Goal: Information Seeking & Learning: Learn about a topic

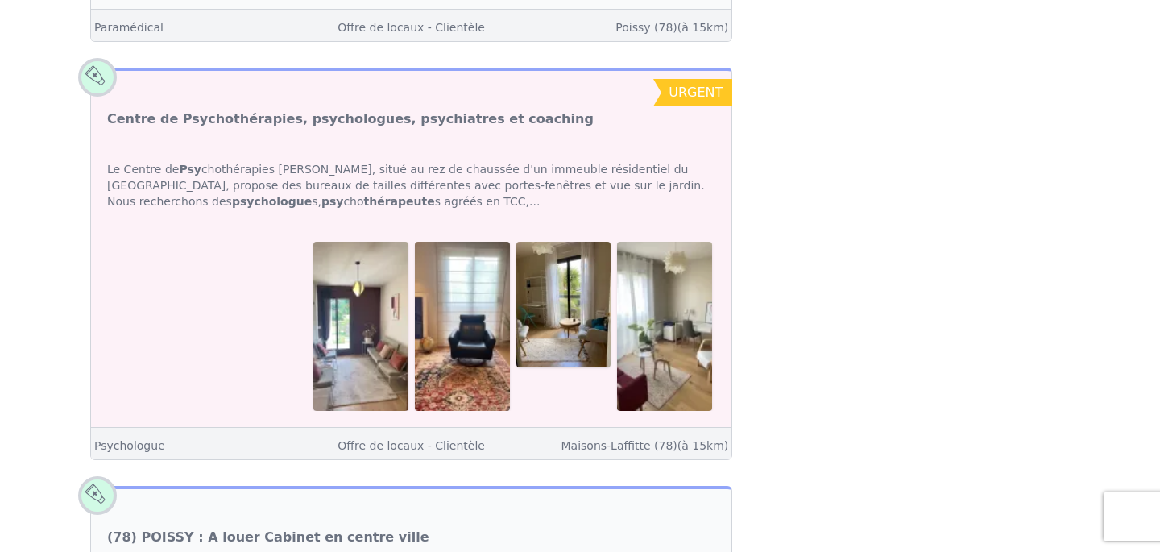
scroll to position [3582, 0]
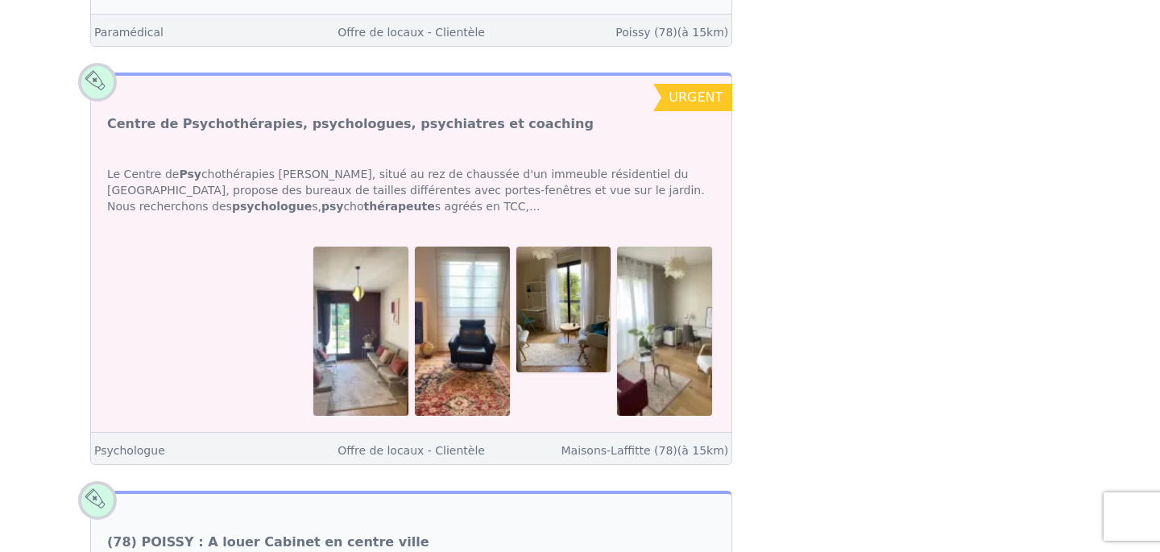
click at [420, 114] on link "Centre de Psychothérapies, psychologues, psychiatres et coaching" at bounding box center [350, 123] width 486 height 19
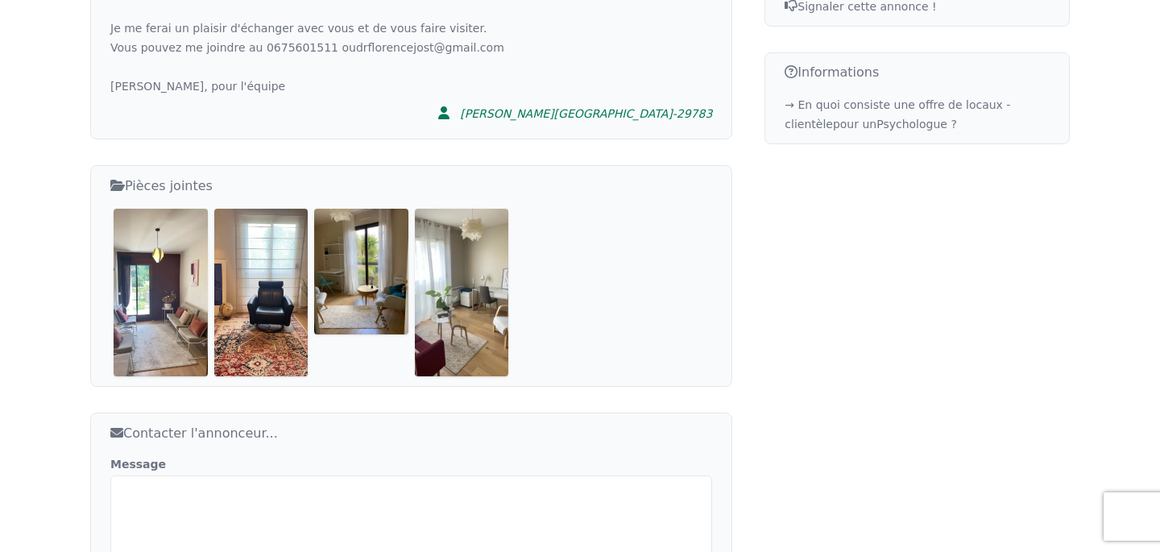
scroll to position [962, 0]
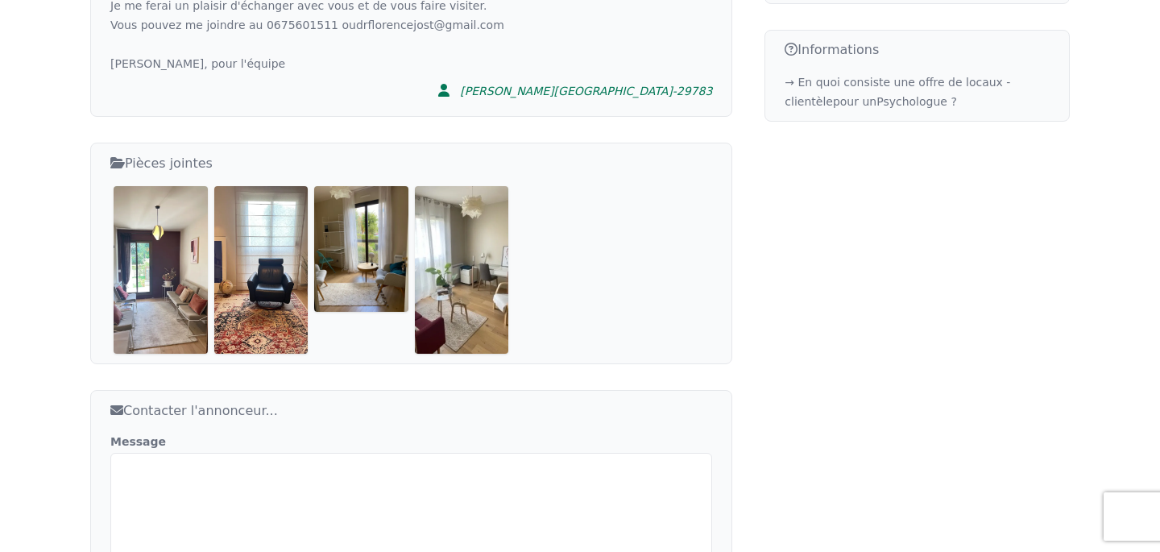
click at [153, 215] on img at bounding box center [161, 269] width 94 height 167
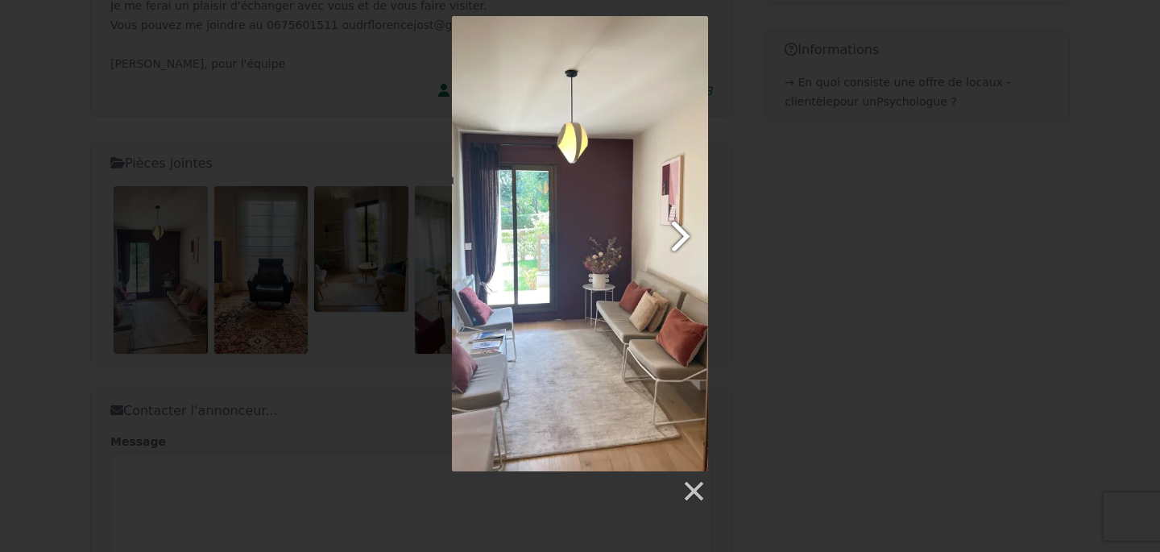
click at [677, 233] on link at bounding box center [626, 243] width 164 height 455
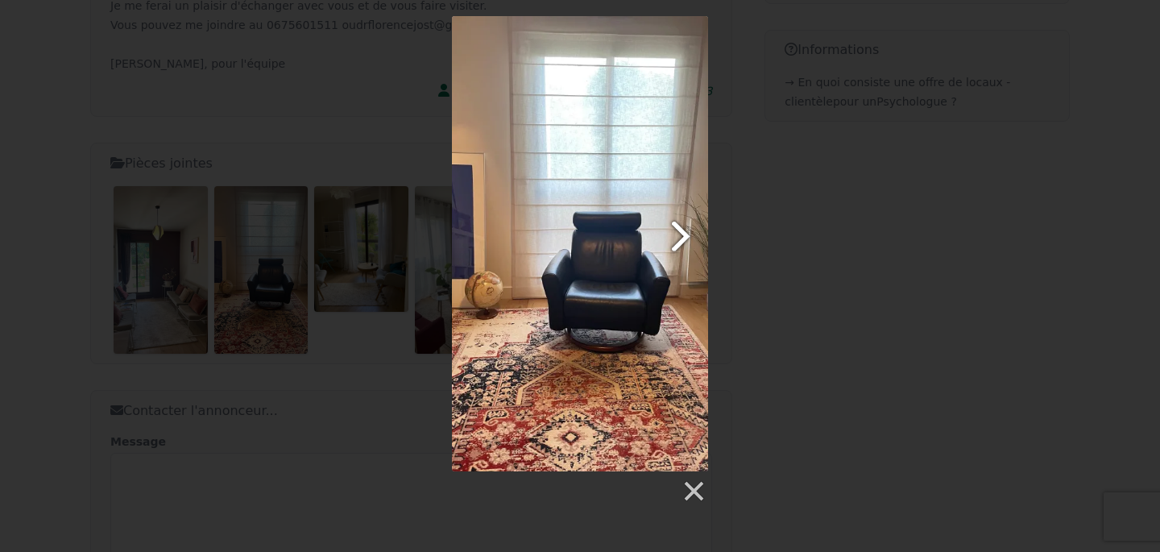
click at [677, 233] on link at bounding box center [626, 243] width 164 height 455
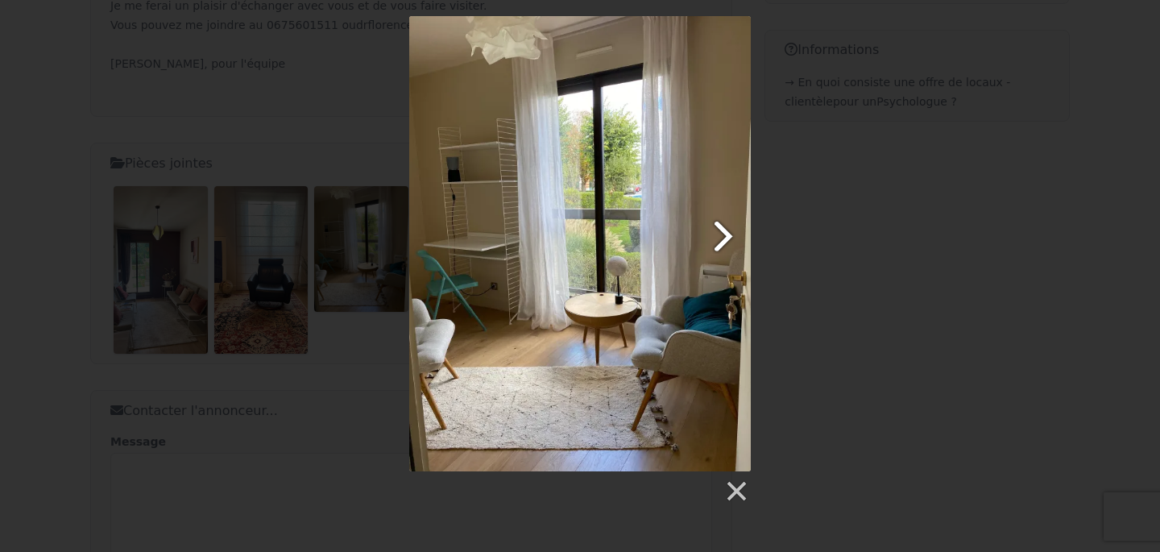
click at [723, 234] on link at bounding box center [641, 243] width 218 height 455
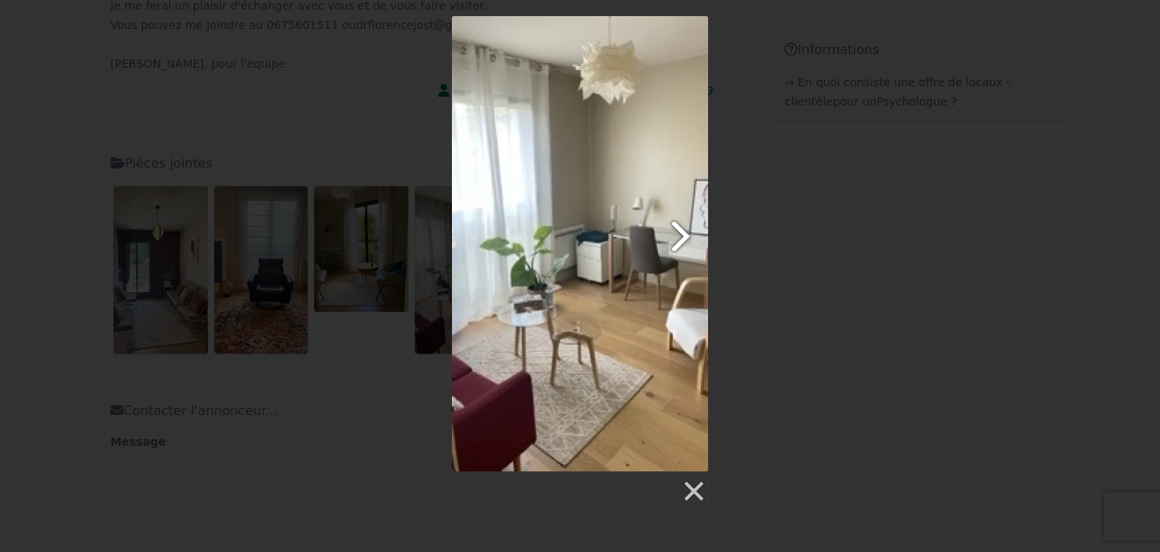
click at [675, 248] on link at bounding box center [626, 243] width 164 height 455
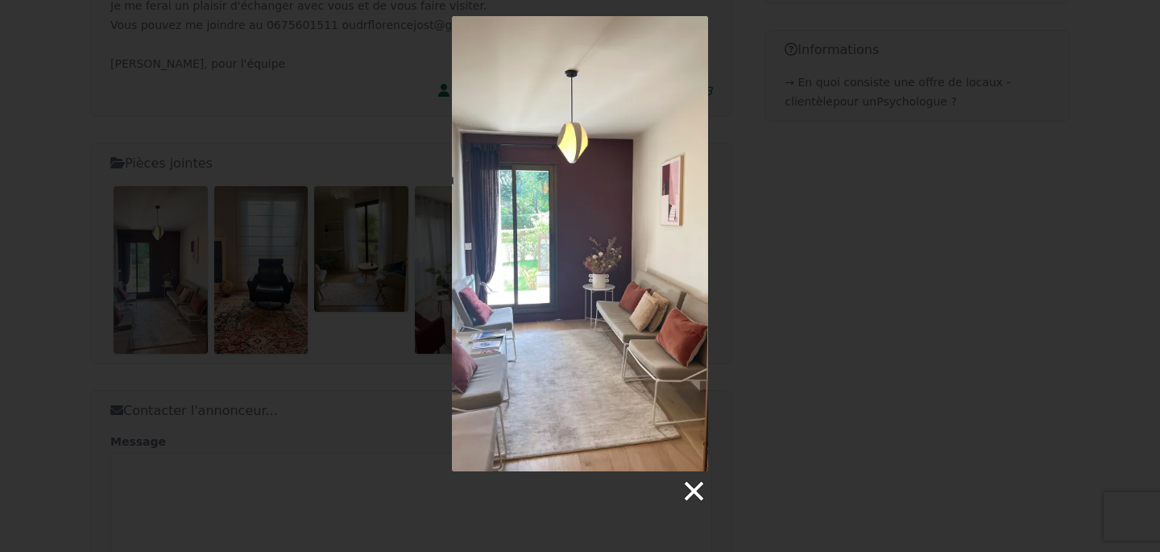
click at [693, 492] on link at bounding box center [693, 491] width 24 height 24
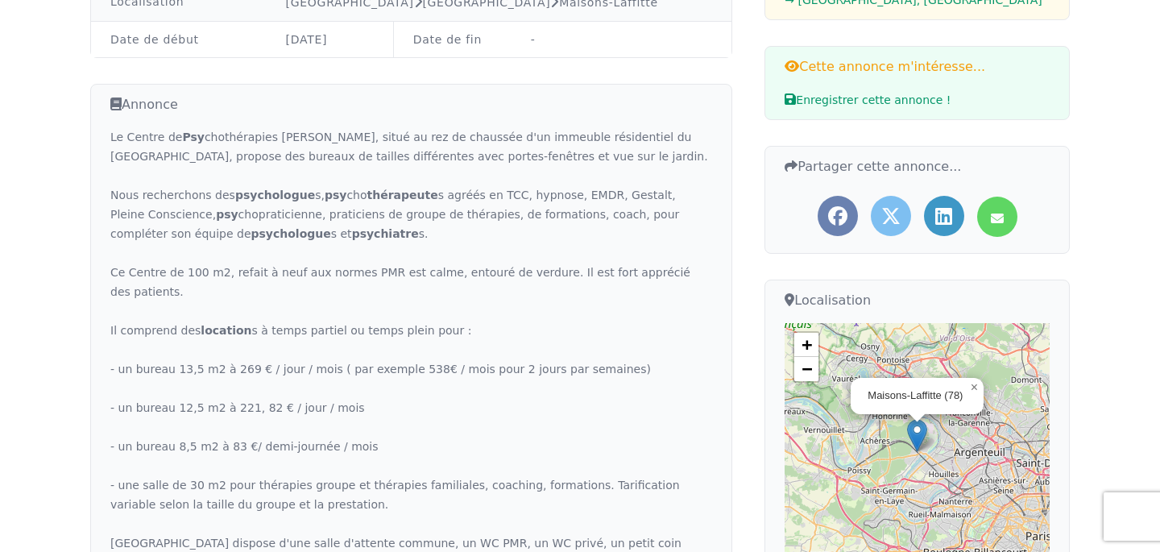
scroll to position [291, 0]
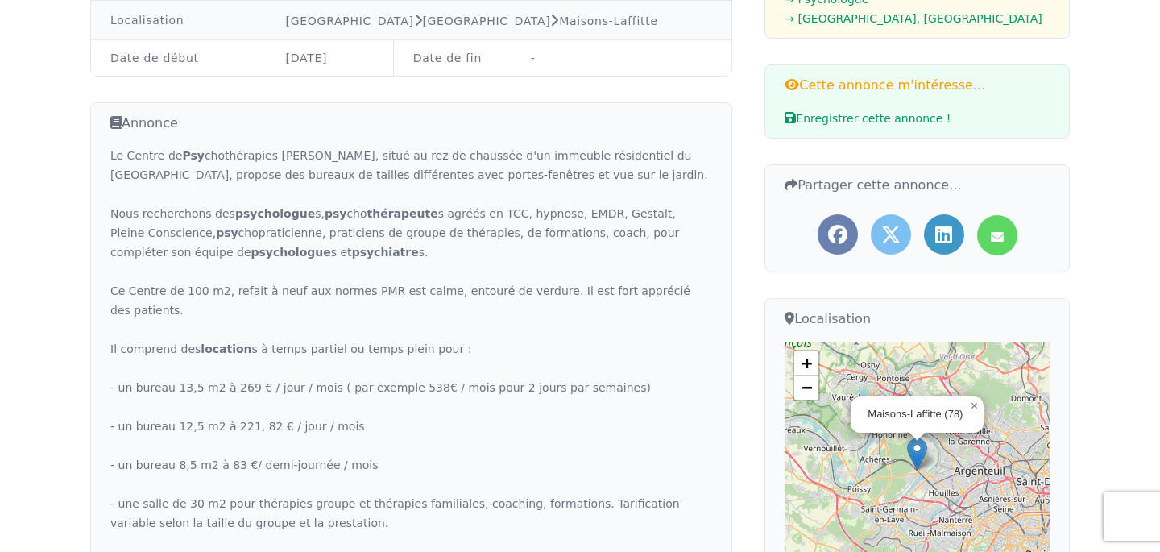
click at [230, 213] on div "Le Centre de Psy chothérapies [PERSON_NAME], situé au rez de chaussée d'un imme…" at bounding box center [411, 445] width 602 height 599
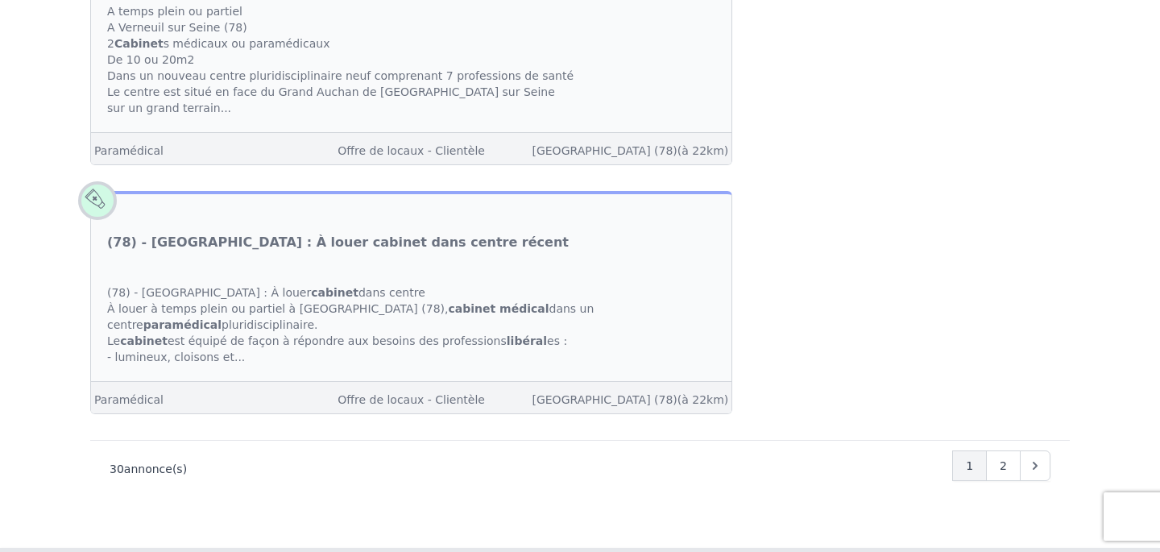
scroll to position [6162, 0]
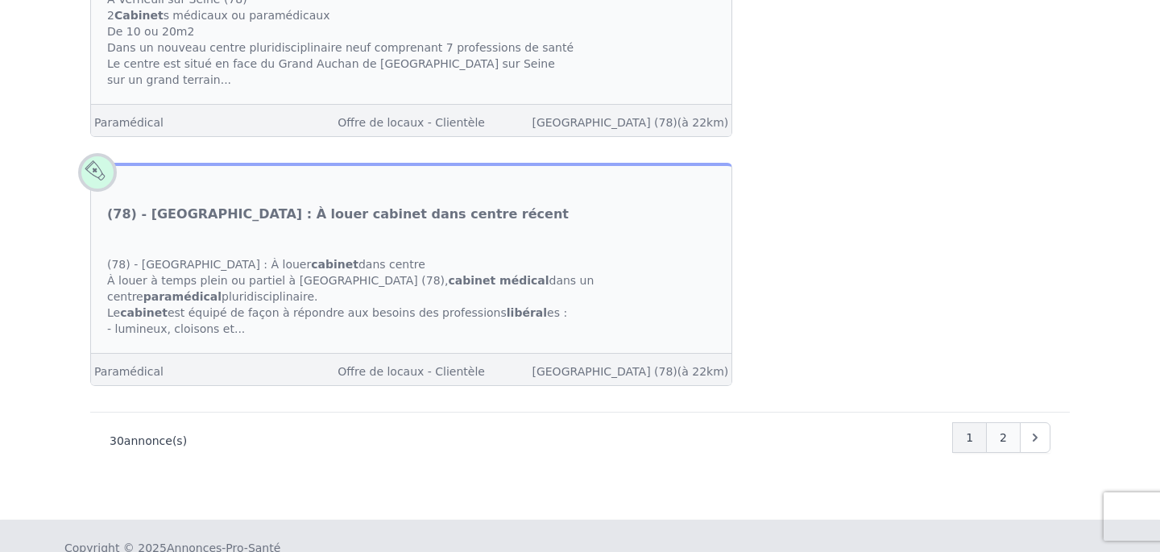
click at [1001, 429] on span "2" at bounding box center [1002, 437] width 7 height 16
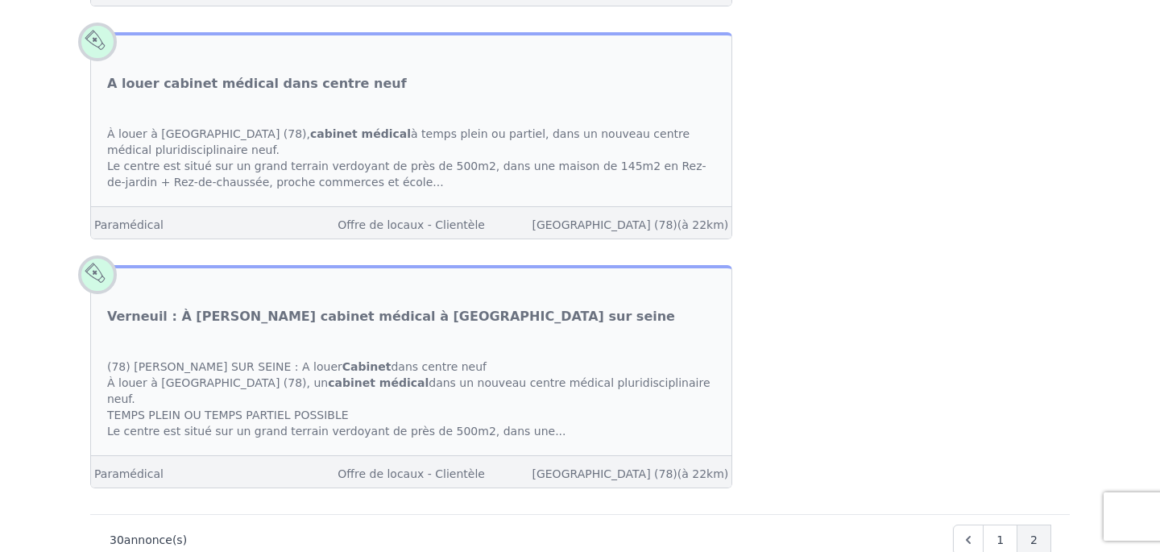
scroll to position [2292, 0]
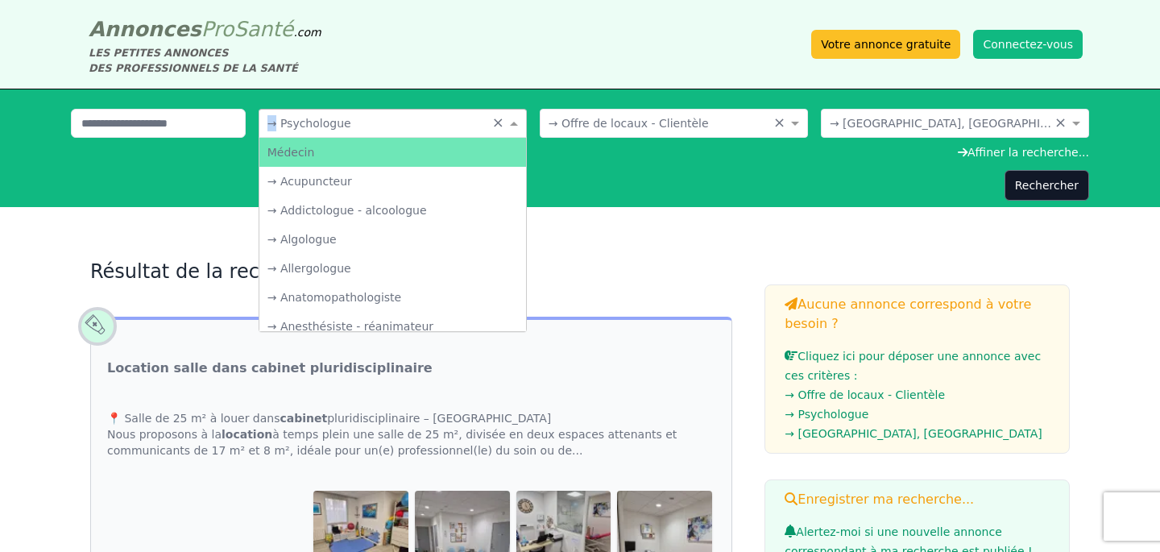
scroll to position [2754, 0]
